Goal: Task Accomplishment & Management: Manage account settings

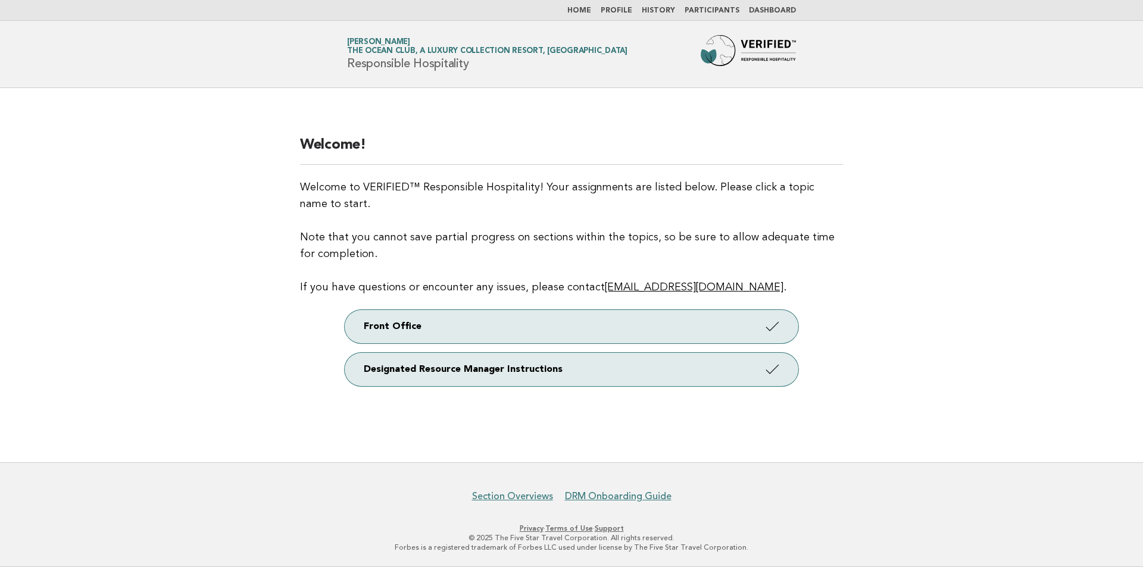
click at [761, 8] on link "Dashboard" at bounding box center [772, 10] width 47 height 7
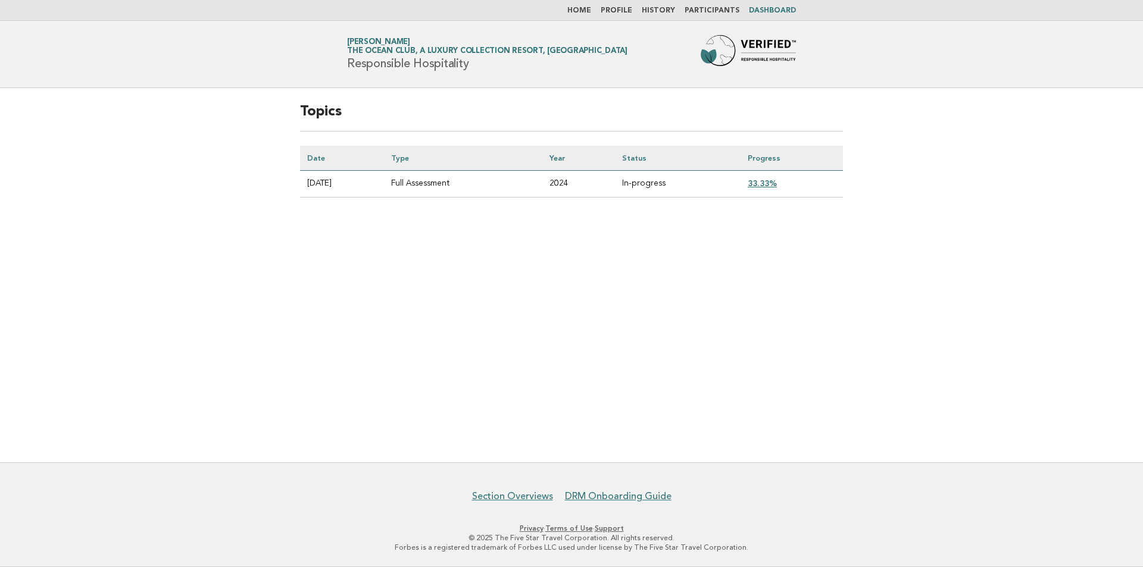
click at [777, 182] on link "33.33%" at bounding box center [762, 184] width 29 height 10
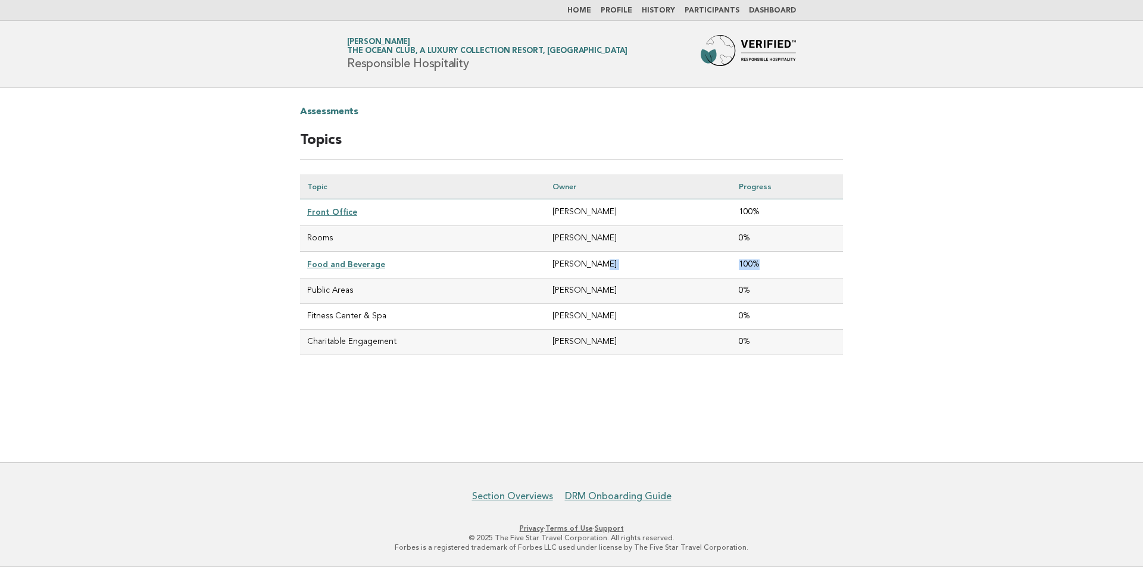
drag, startPoint x: 766, startPoint y: 267, endPoint x: 702, endPoint y: 259, distance: 64.8
click at [702, 259] on tr "Food and Beverage Martin Witt 100%" at bounding box center [571, 265] width 543 height 27
click at [733, 8] on link "Participants" at bounding box center [712, 10] width 55 height 7
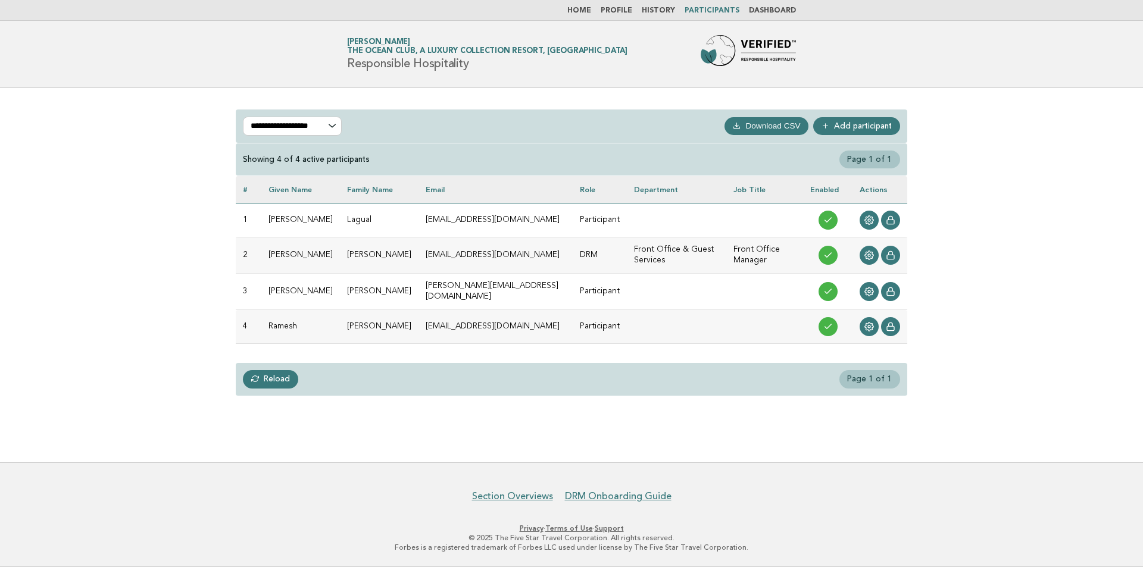
click at [857, 120] on link "Add participant" at bounding box center [856, 126] width 87 height 18
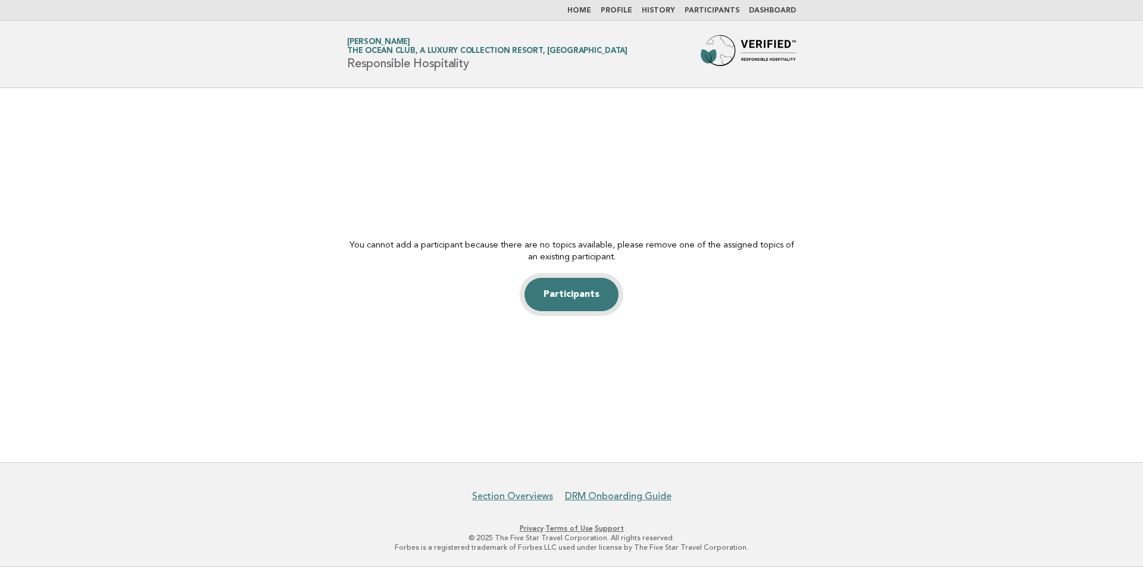
click at [572, 295] on link "Participants" at bounding box center [571, 294] width 94 height 33
click at [729, 5] on nav "Home Profile History Participants Dashboard" at bounding box center [571, 10] width 1143 height 21
